Goal: Transaction & Acquisition: Purchase product/service

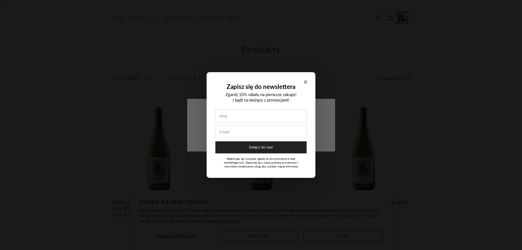
click at [308, 81] on div "Zapisz się do newslettera Zgarnij 10% rabatu na pierwsze zakupy! i bądź na bież…" at bounding box center [261, 125] width 109 height 106
click at [306, 81] on icon "Close modal" at bounding box center [305, 81] width 3 height 3
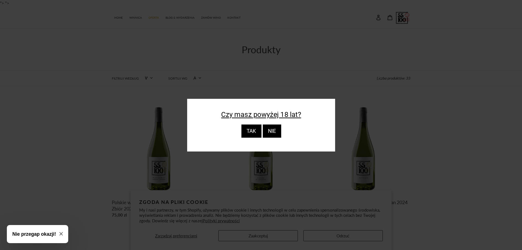
click at [253, 130] on div "TAK" at bounding box center [251, 130] width 20 height 13
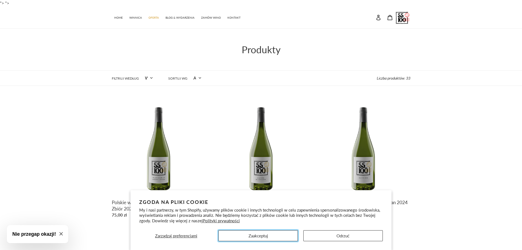
drag, startPoint x: 267, startPoint y: 236, endPoint x: 270, endPoint y: 233, distance: 3.9
click at [269, 234] on button "Zaakceptuj" at bounding box center [257, 235] width 79 height 11
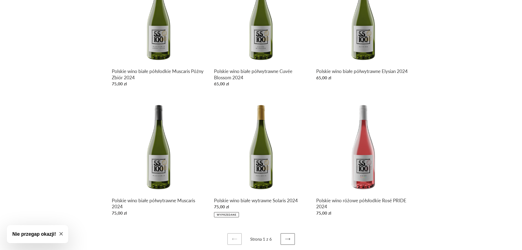
scroll to position [140, 0]
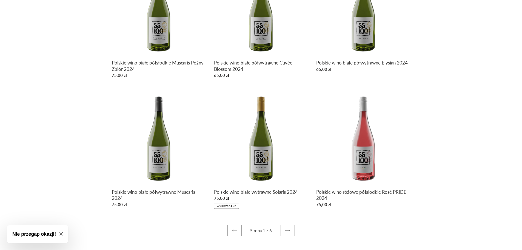
click at [286, 230] on icon at bounding box center [287, 230] width 5 height 2
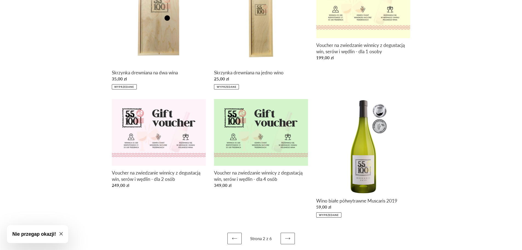
scroll to position [137, 0]
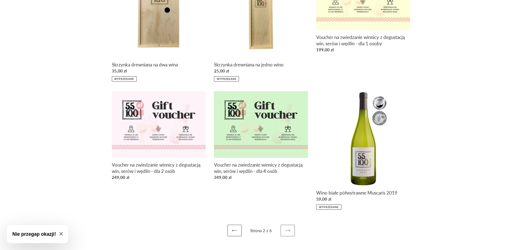
drag, startPoint x: 287, startPoint y: 232, endPoint x: 291, endPoint y: 225, distance: 7.6
click at [288, 231] on icon at bounding box center [287, 230] width 5 height 5
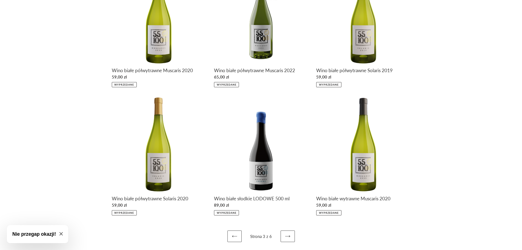
scroll to position [138, 0]
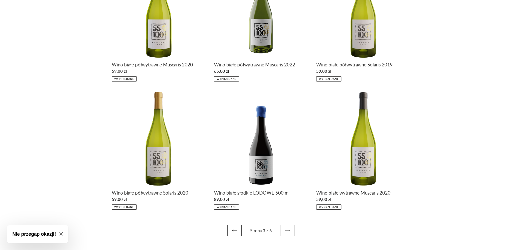
click at [286, 229] on icon at bounding box center [287, 230] width 5 height 5
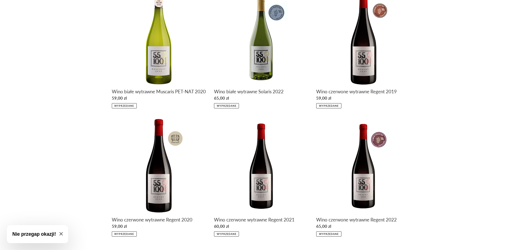
scroll to position [144, 0]
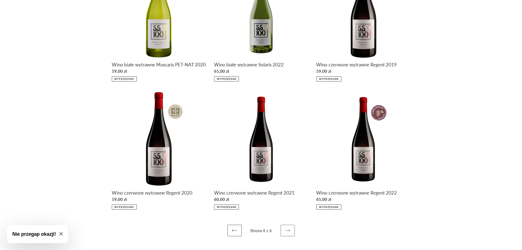
click at [288, 231] on icon at bounding box center [287, 230] width 5 height 5
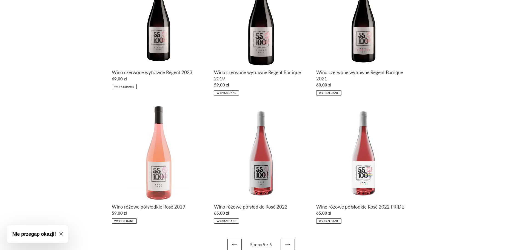
scroll to position [144, 0]
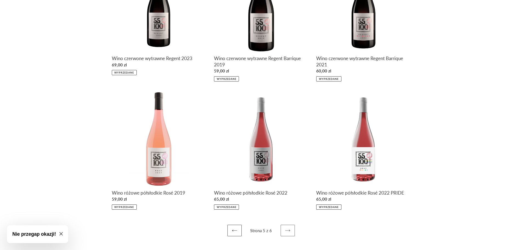
click at [290, 229] on icon at bounding box center [287, 230] width 5 height 5
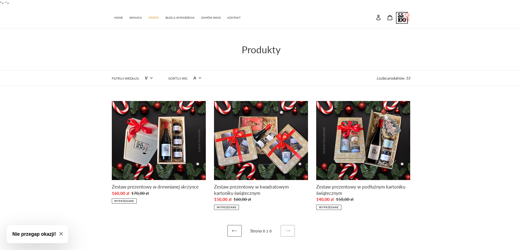
scroll to position [0, 0]
click at [234, 226] on link "Poprzednia strona" at bounding box center [235, 231] width 14 height 12
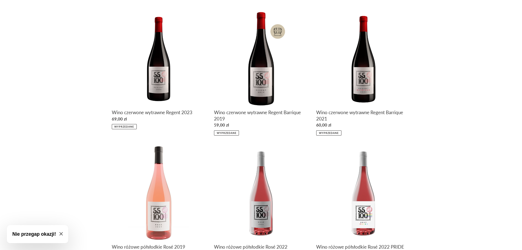
scroll to position [144, 0]
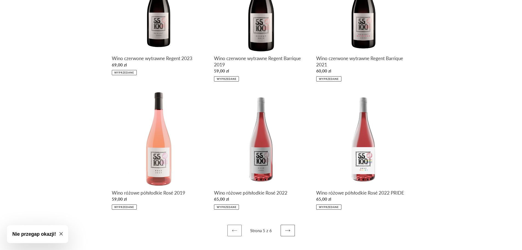
click at [232, 232] on link "Poprzednia strona" at bounding box center [235, 231] width 14 height 12
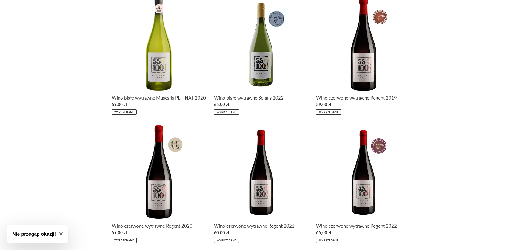
scroll to position [144, 0]
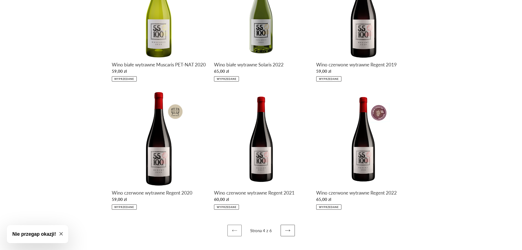
click at [233, 230] on icon at bounding box center [234, 230] width 5 height 2
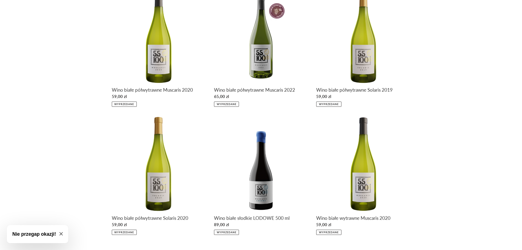
scroll to position [138, 0]
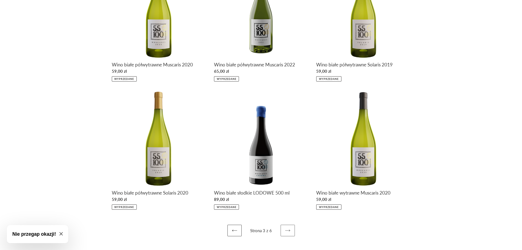
click at [285, 230] on icon at bounding box center [287, 230] width 5 height 5
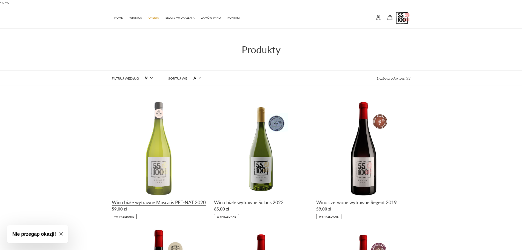
click at [151, 201] on link "Wino białe wytrawne Muscaris PET-NAT 2020" at bounding box center [159, 160] width 94 height 118
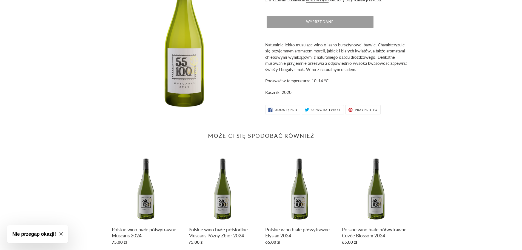
scroll to position [101, 0]
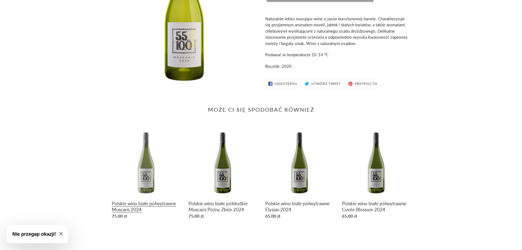
click at [129, 206] on link "Polskie wino białe półwytrawne Muscaris 2024" at bounding box center [146, 174] width 69 height 93
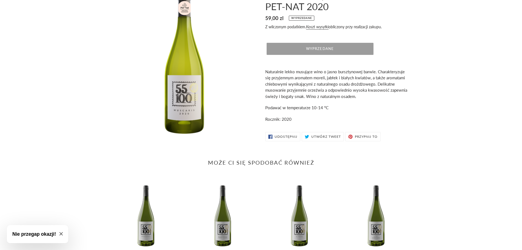
scroll to position [0, 0]
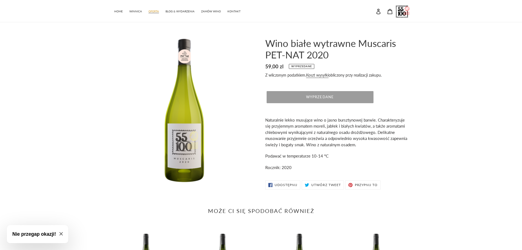
click at [154, 13] on span "OFERTA" at bounding box center [154, 12] width 10 height 4
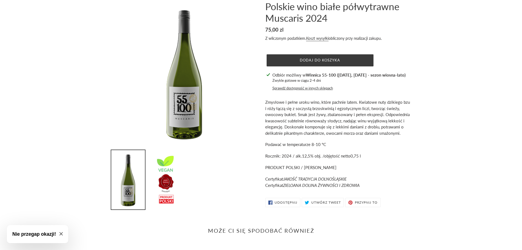
scroll to position [25, 0]
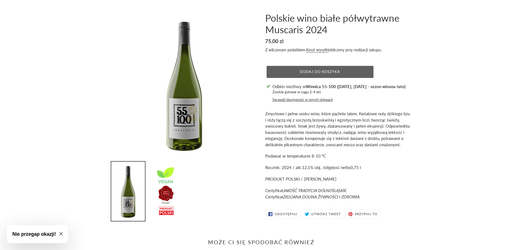
click at [288, 75] on button "Dodaj do koszyka" at bounding box center [320, 72] width 107 height 12
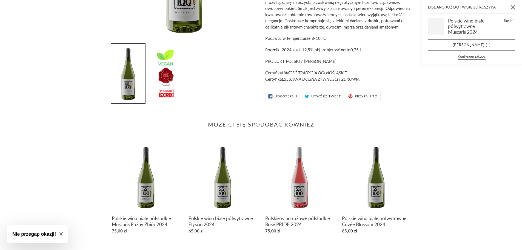
scroll to position [158, 0]
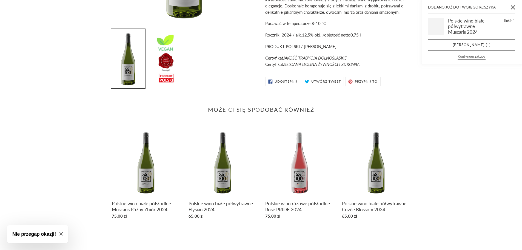
click at [467, 57] on button "Kontynuuj zakupy" at bounding box center [472, 57] width 28 height 6
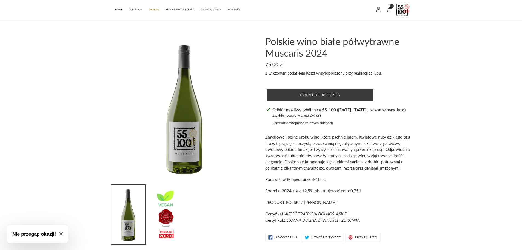
scroll to position [0, 0]
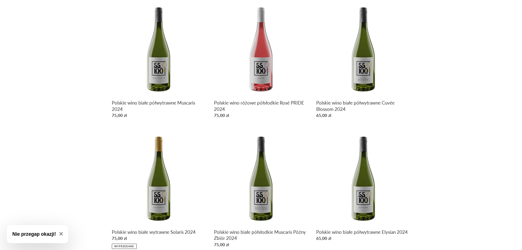
scroll to position [280, 0]
